Goal: Information Seeking & Learning: Learn about a topic

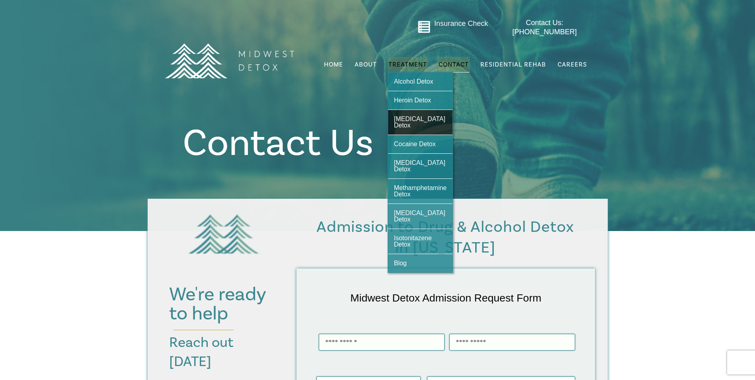
click at [417, 115] on span "[MEDICAL_DATA] Detox" at bounding box center [419, 121] width 51 height 13
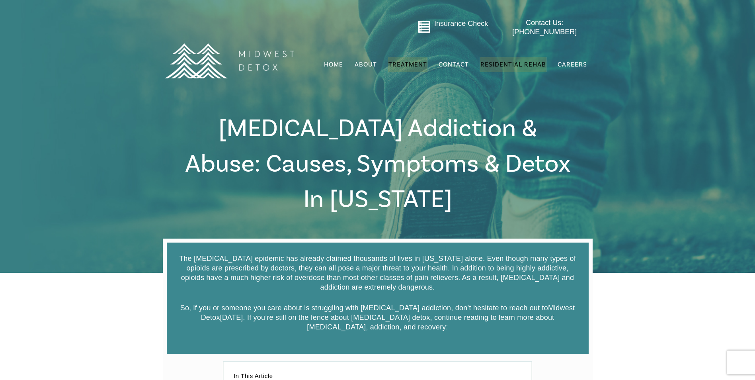
click at [518, 60] on span "Residential Rehab" at bounding box center [513, 64] width 66 height 8
